Goal: Task Accomplishment & Management: Manage account settings

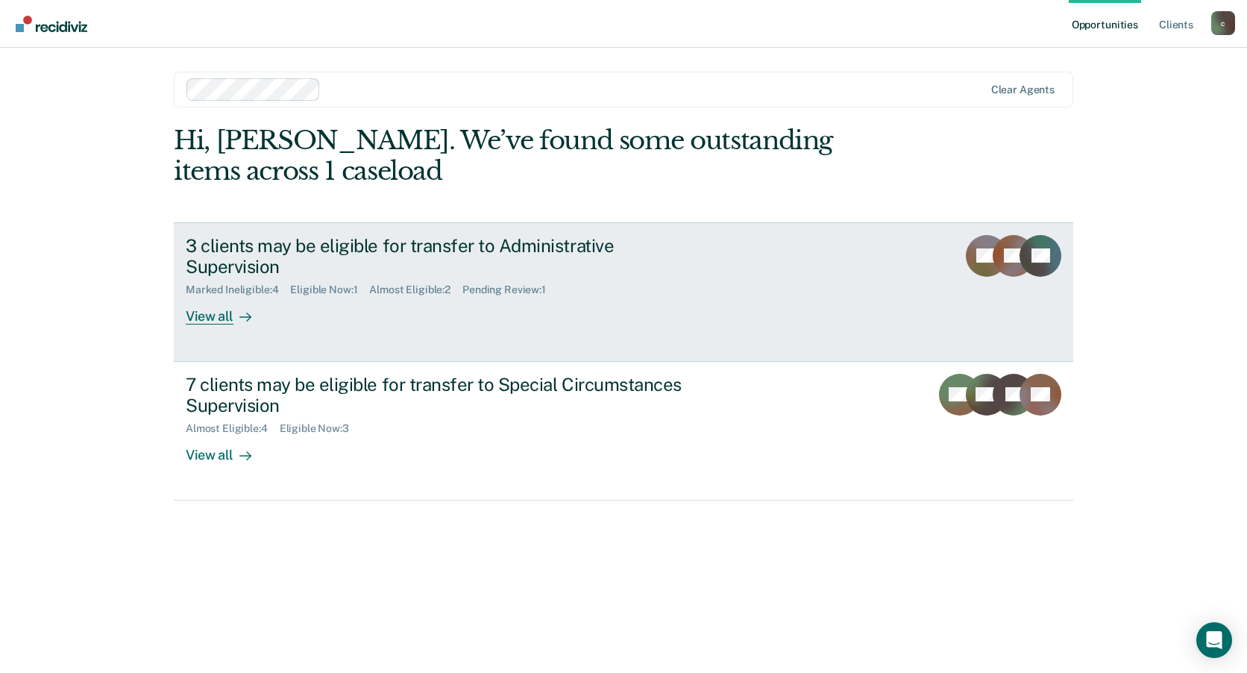
click at [220, 301] on div "View all" at bounding box center [228, 310] width 84 height 29
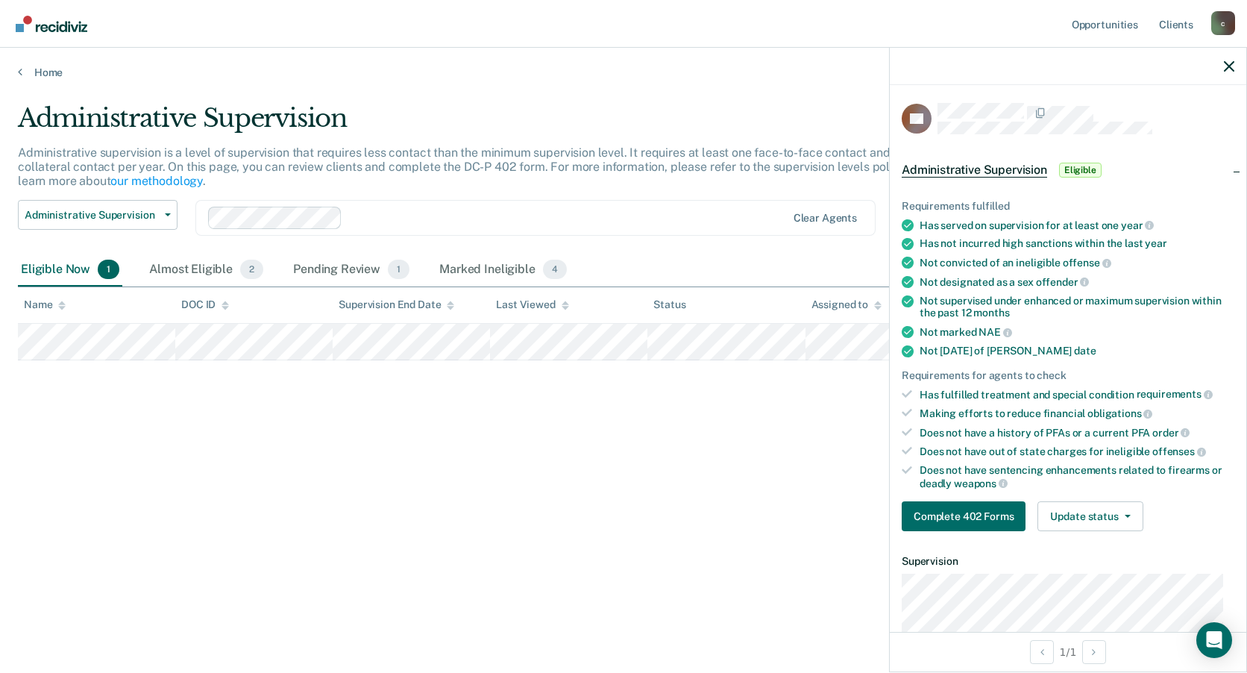
click at [1078, 534] on div "Requirements fulfilled Has served on supervision for at least one year Has not …" at bounding box center [1068, 359] width 356 height 367
click at [1078, 519] on button "Update status" at bounding box center [1089, 516] width 105 height 30
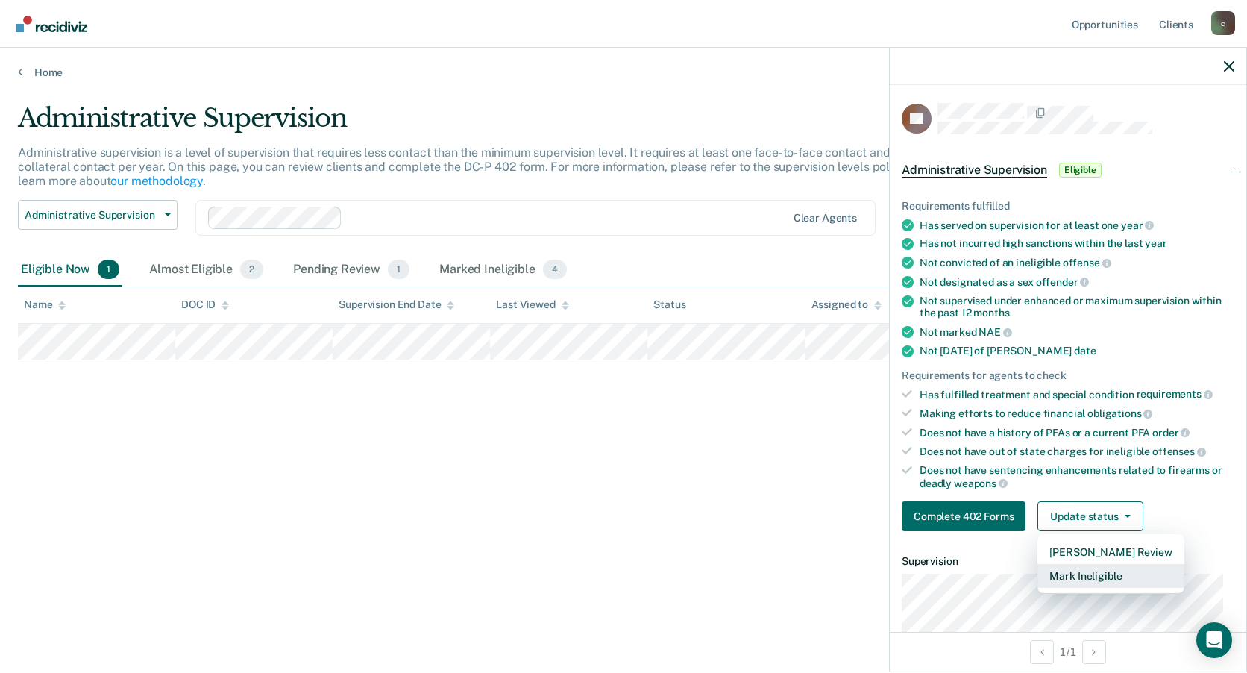
click at [1078, 581] on button "Mark Ineligible" at bounding box center [1110, 576] width 146 height 24
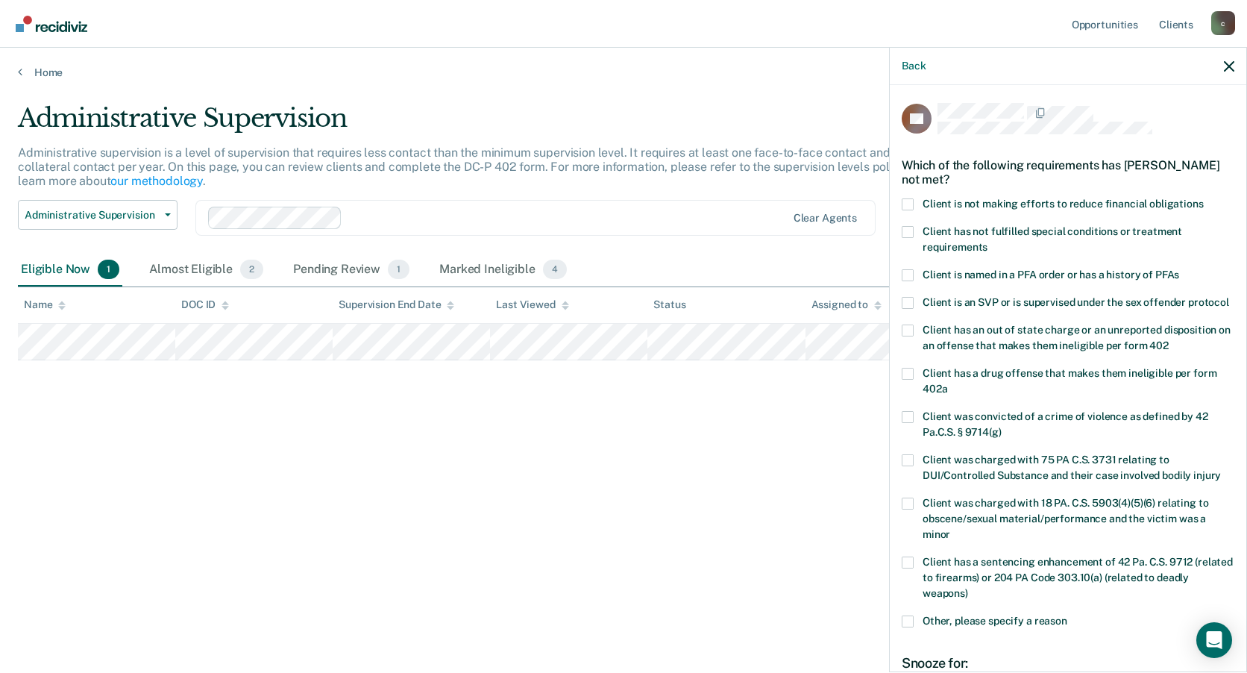
click at [902, 224] on div "CB Which of the following requirements has [PERSON_NAME] not met? Client is not…" at bounding box center [1068, 377] width 356 height 584
click at [909, 233] on span at bounding box center [908, 232] width 12 height 12
click at [987, 242] on input "Client has not fulfilled special conditions or treatment requirements" at bounding box center [987, 242] width 0 height 0
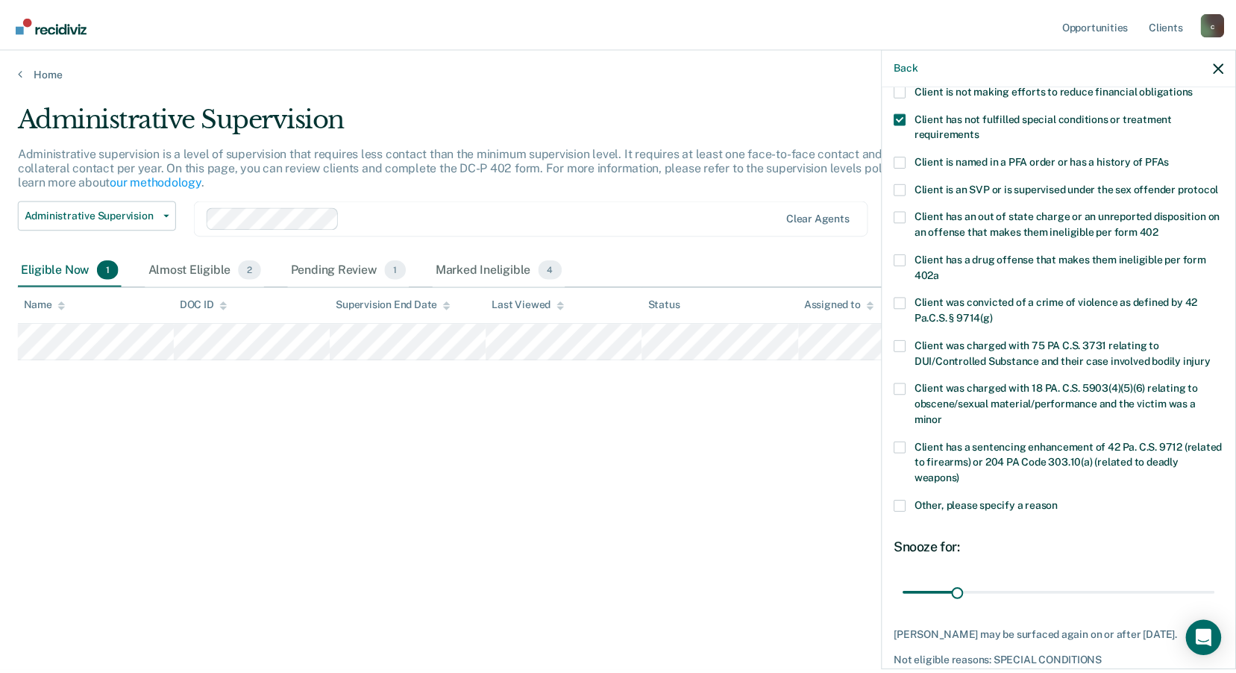
scroll to position [197, 0]
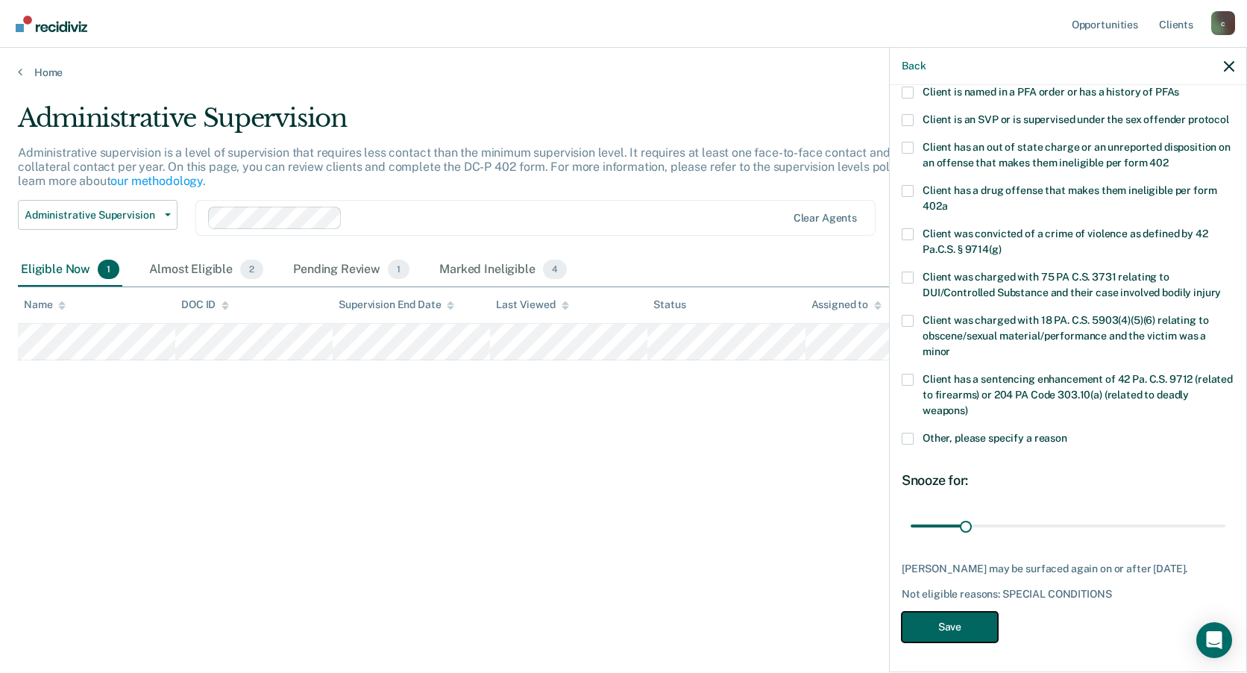
click at [959, 634] on button "Save" at bounding box center [950, 626] width 96 height 31
